Goal: Find specific page/section: Find specific page/section

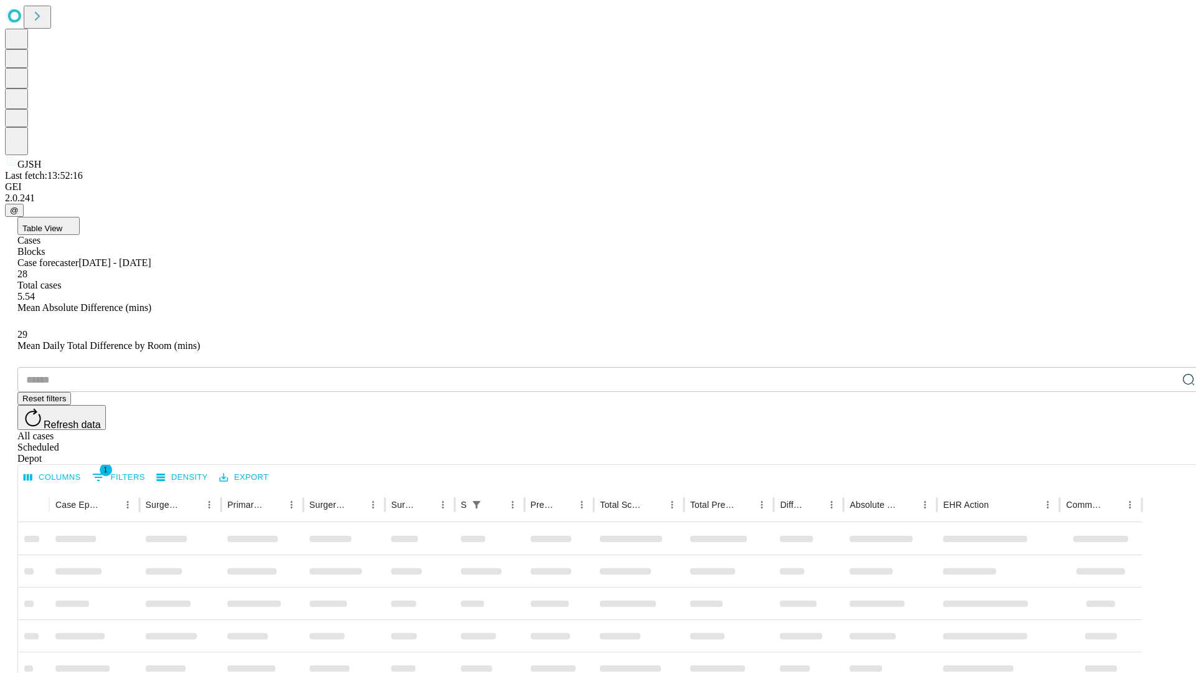
click at [1163, 453] on div "Depot" at bounding box center [610, 458] width 1186 height 11
